Goal: Ask a question: Seek information or help from site administrators or community

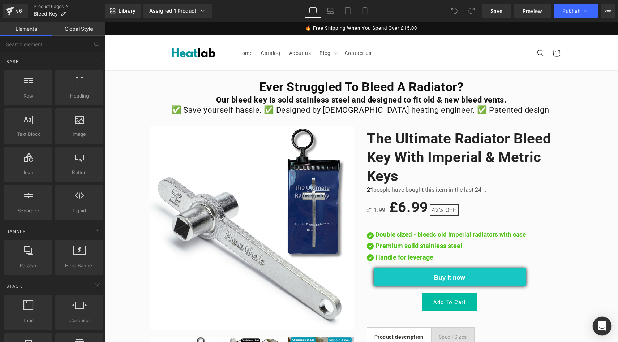
click at [603, 326] on icon "Open Intercom Messenger" at bounding box center [602, 326] width 8 height 9
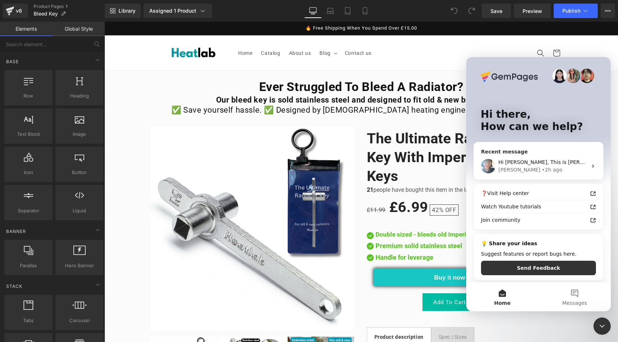
click at [502, 170] on div "[PERSON_NAME]" at bounding box center [520, 170] width 42 height 8
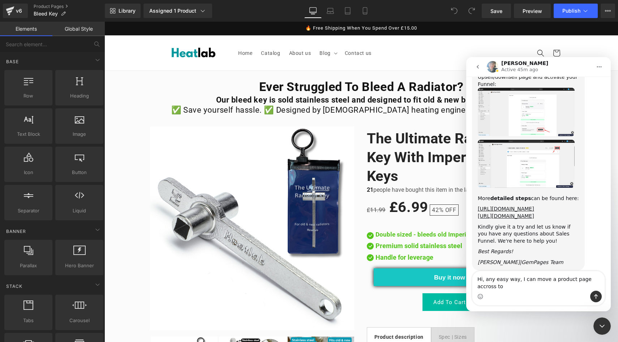
scroll to position [935, 0]
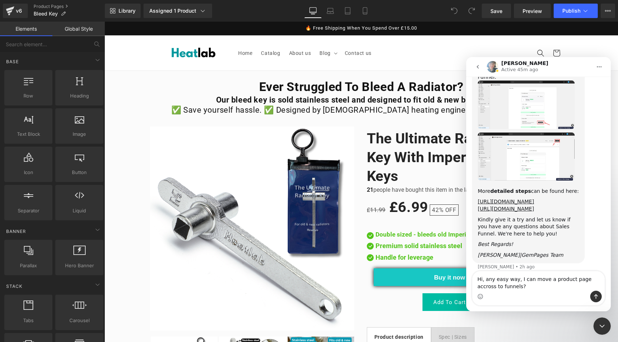
type textarea "Hi, any easy way, I can move a product page accross to funnels?"
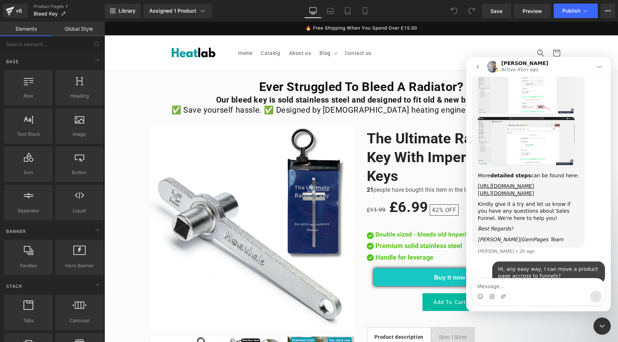
scroll to position [956, 0]
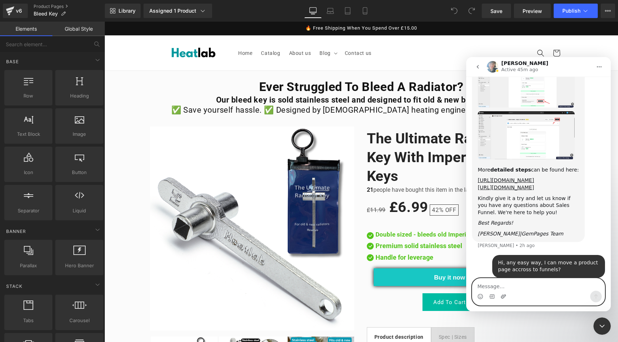
click at [503, 298] on icon "Upload attachment" at bounding box center [504, 297] width 6 height 6
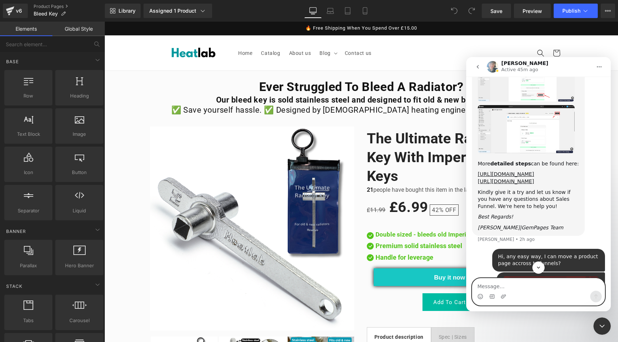
scroll to position [1023, 0]
